Goal: Transaction & Acquisition: Obtain resource

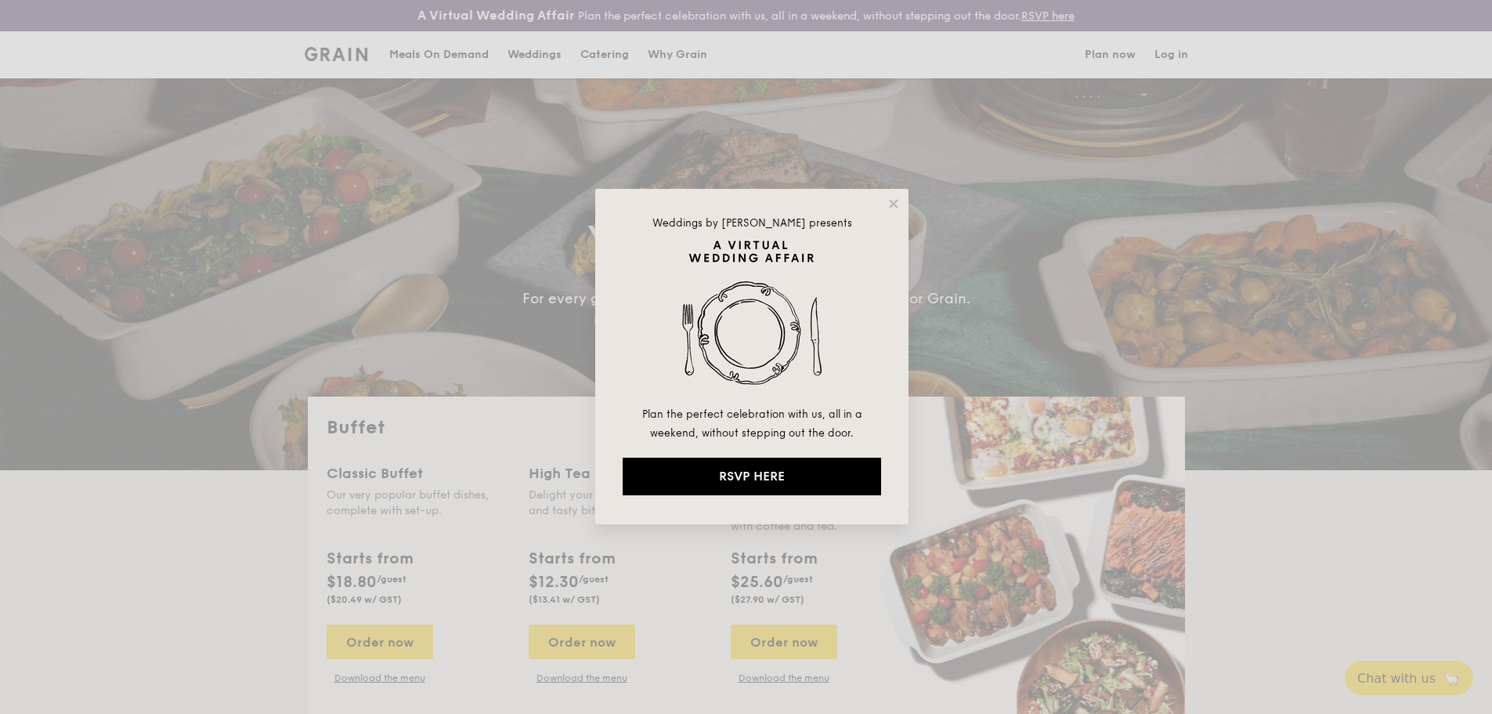
select select
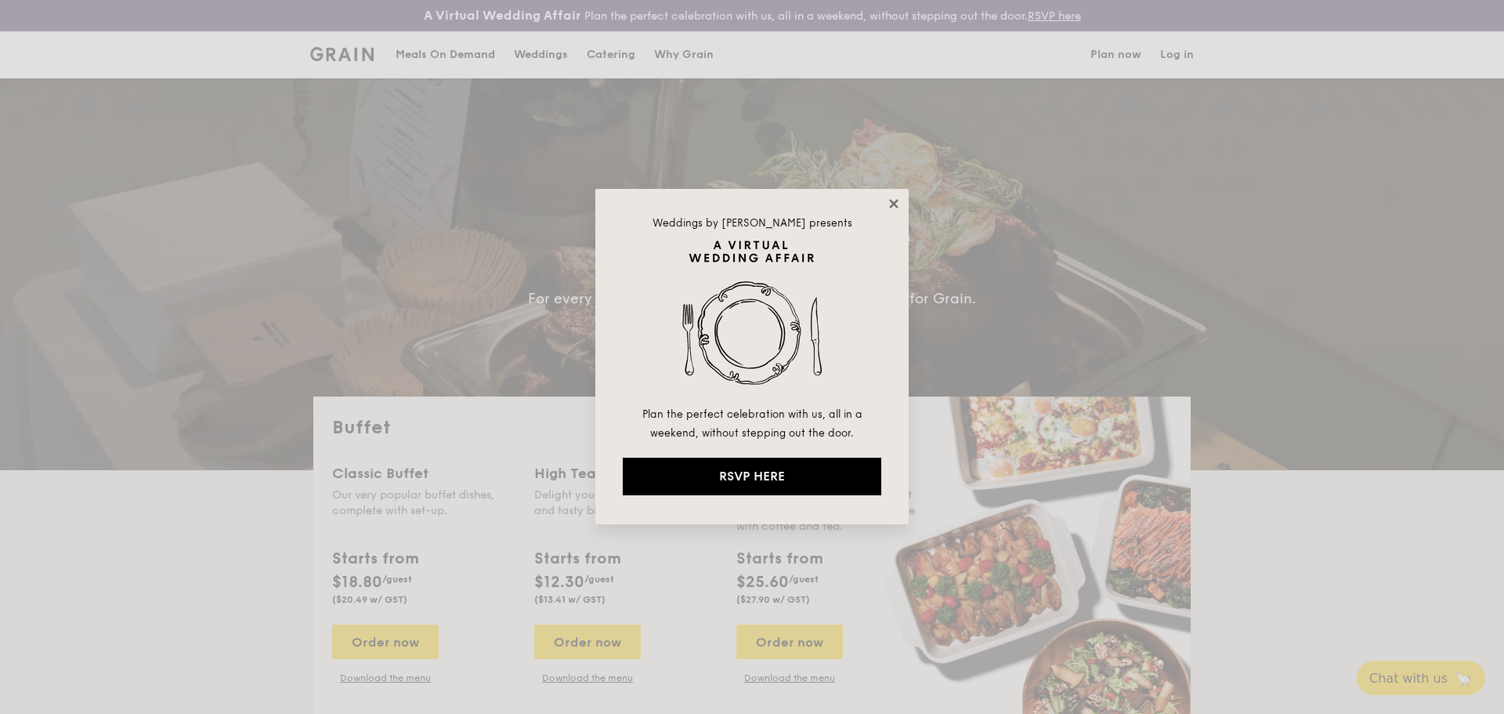
click at [891, 200] on icon at bounding box center [893, 203] width 9 height 9
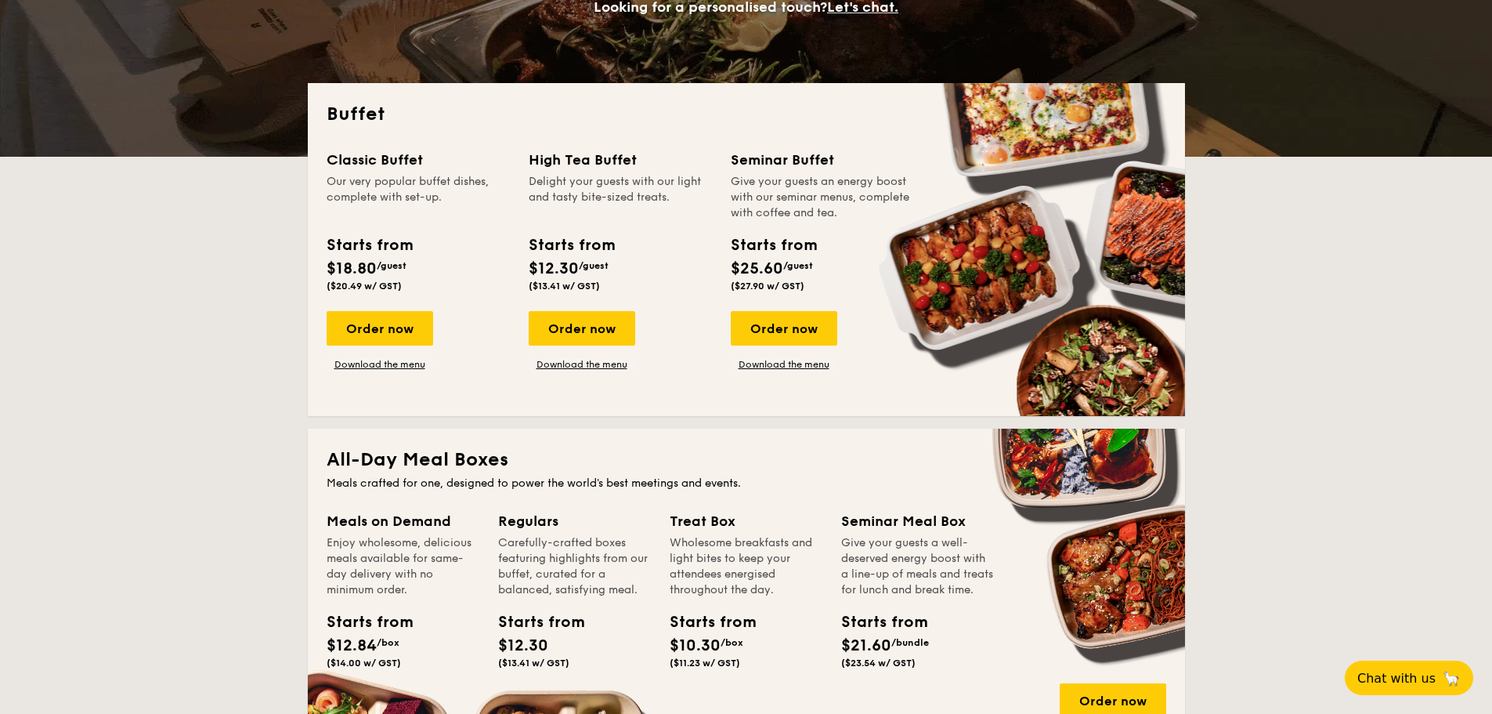
scroll to position [548, 0]
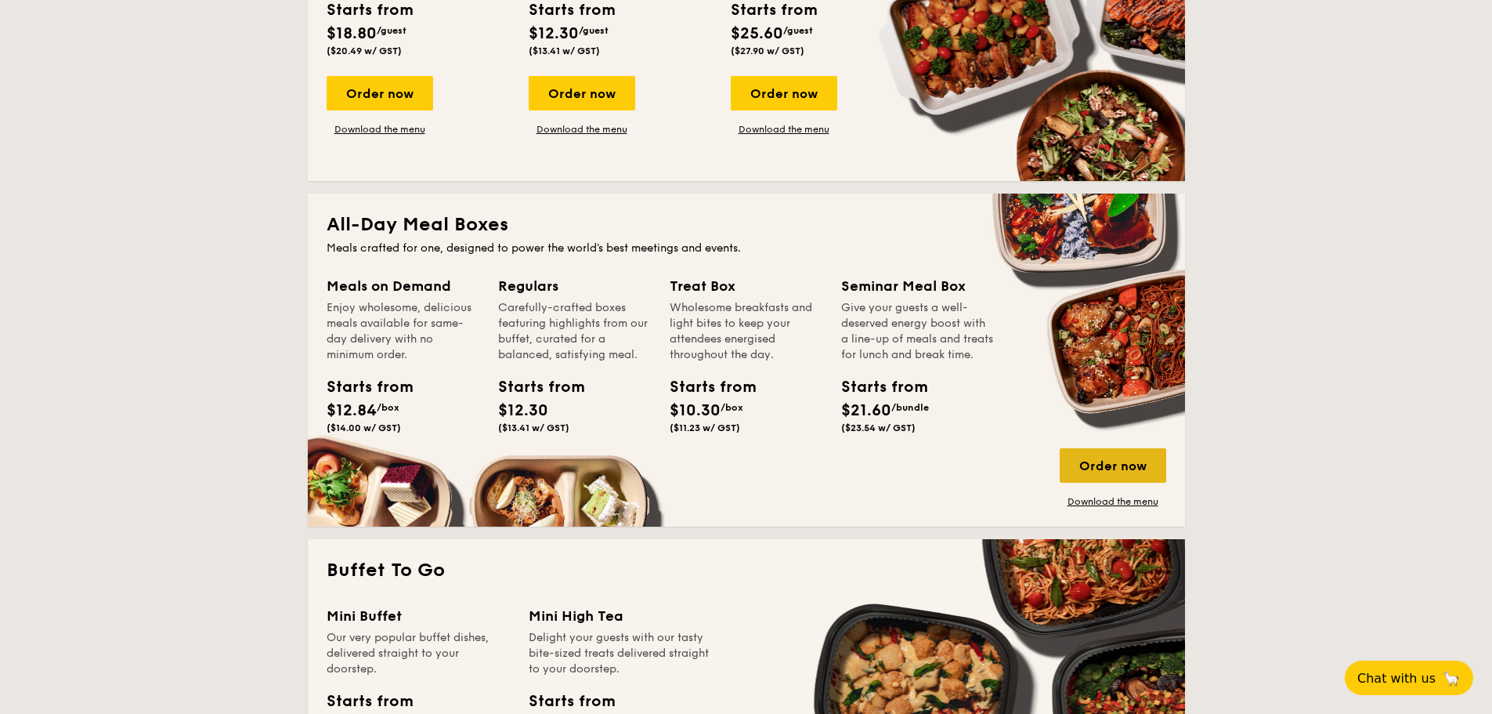
click at [1114, 475] on div "Order now" at bounding box center [1113, 465] width 107 height 34
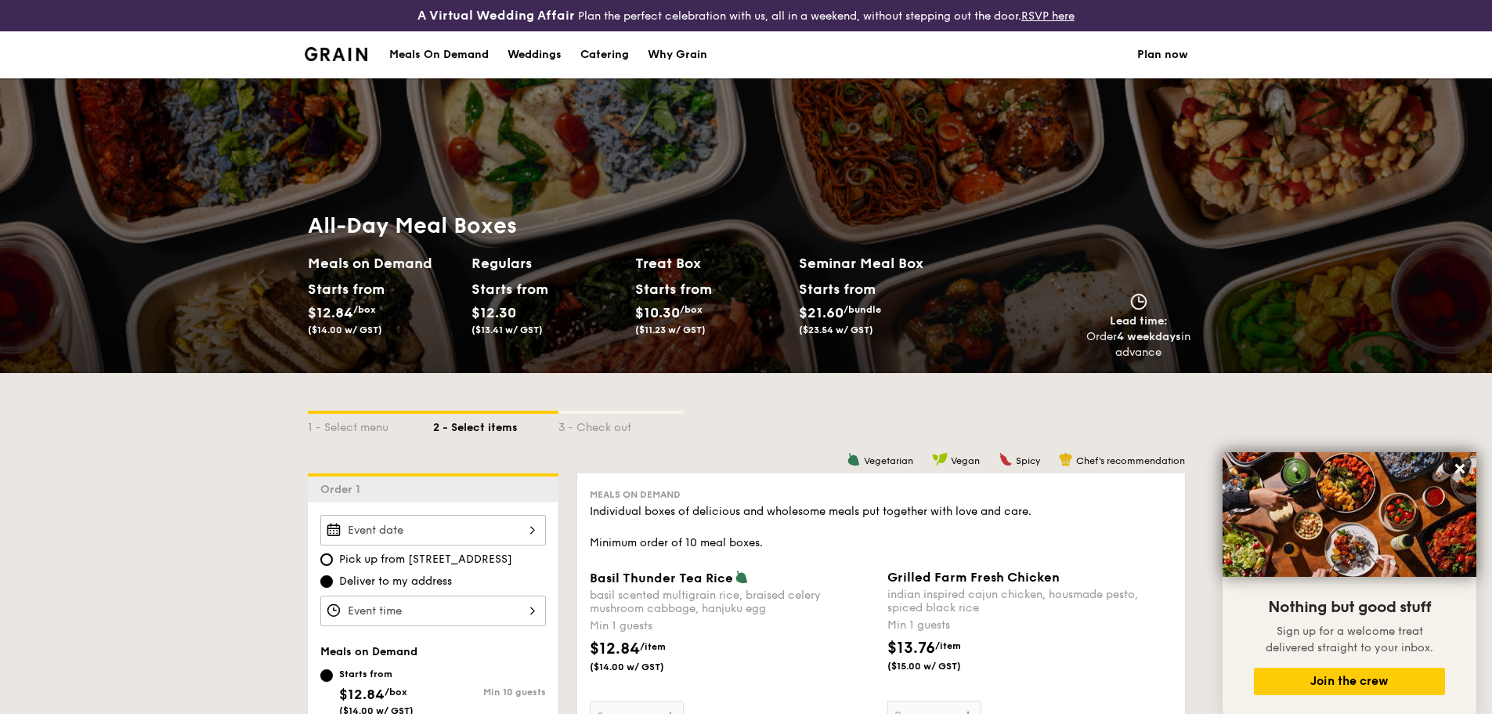
click at [608, 56] on div "Catering" at bounding box center [604, 54] width 49 height 47
select select
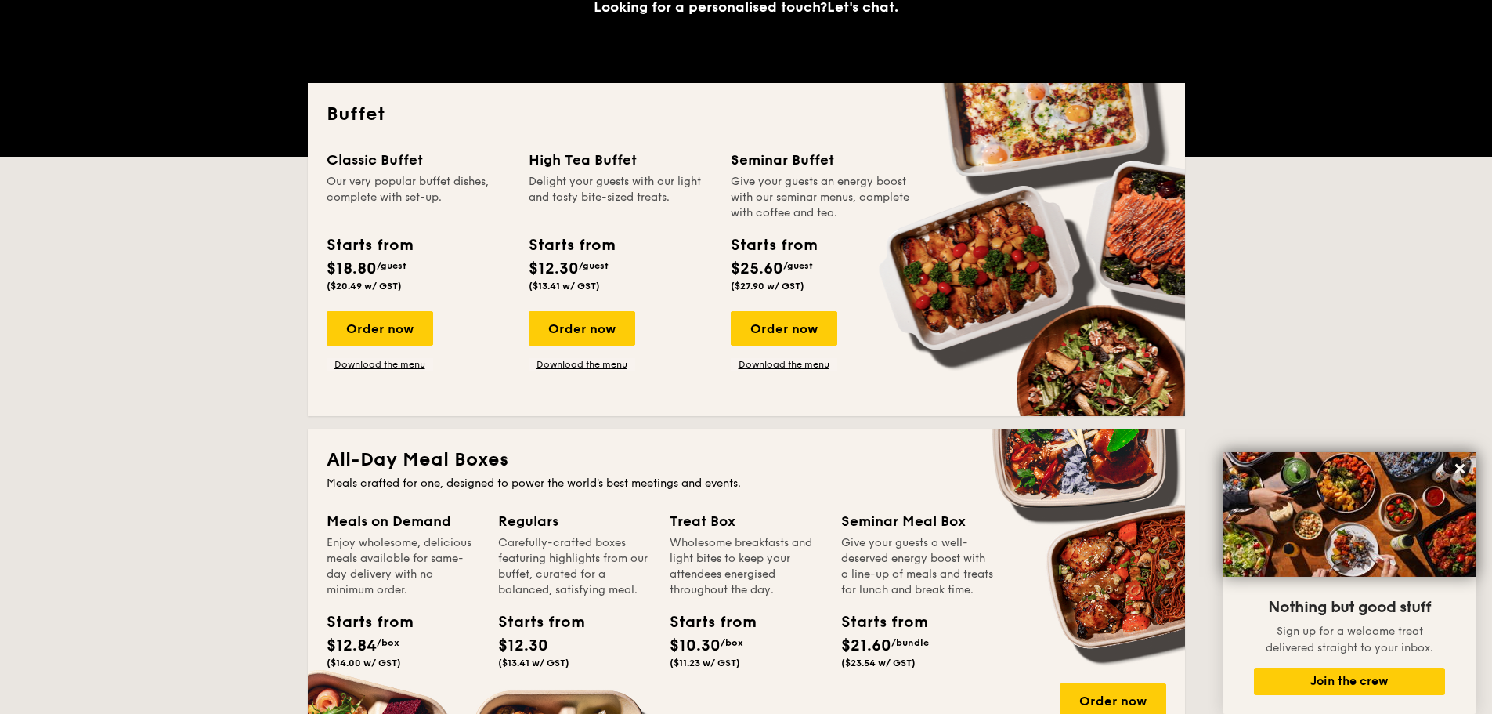
scroll to position [548, 0]
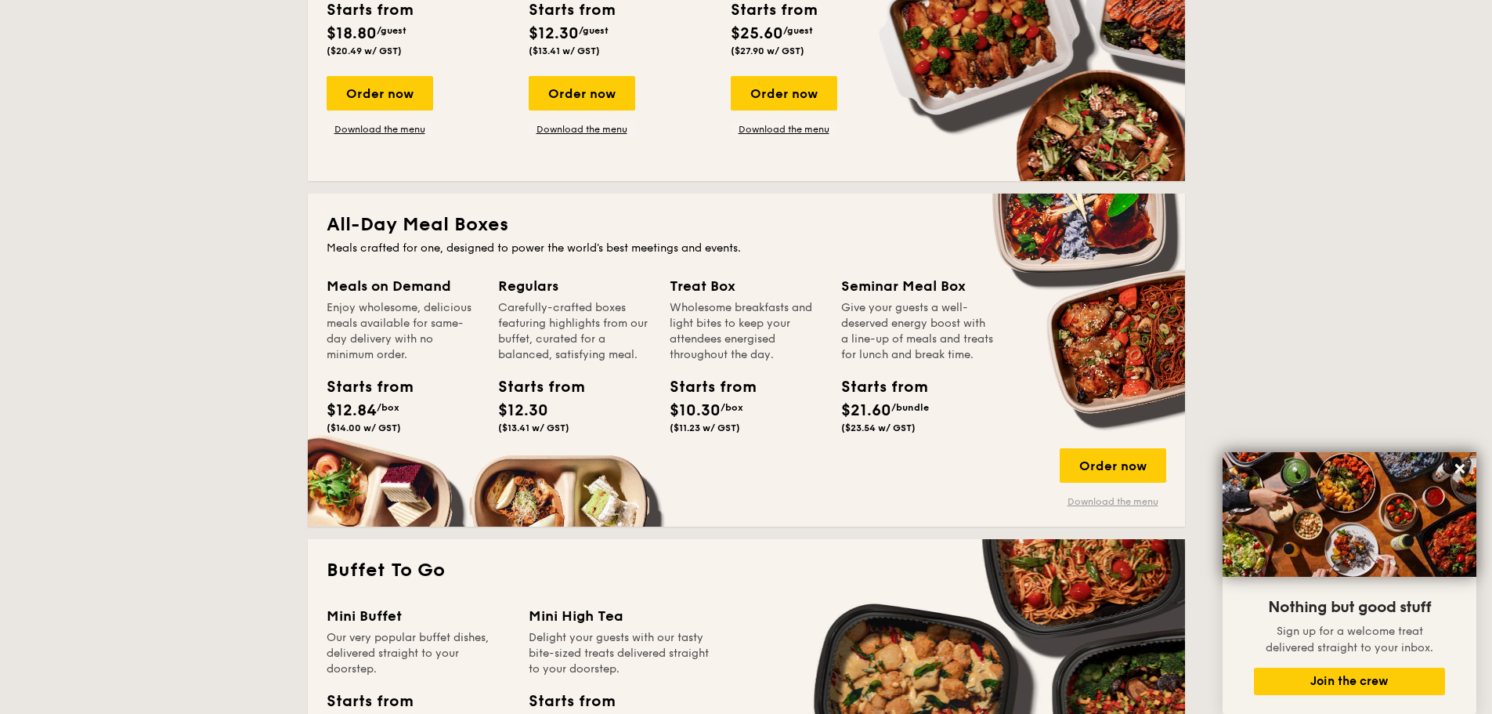
click at [1110, 501] on link "Download the menu" at bounding box center [1113, 501] width 107 height 13
